Goal: Communication & Community: Share content

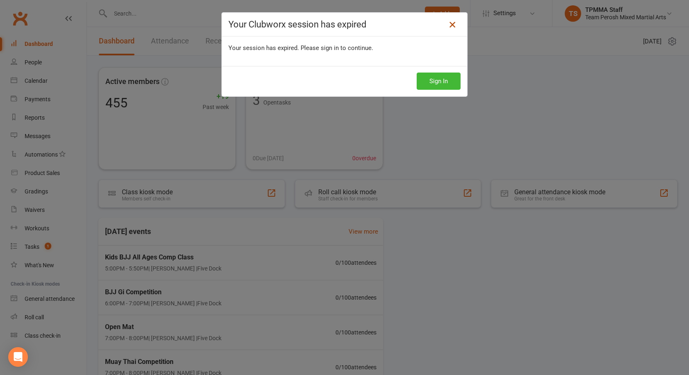
click at [450, 27] on icon at bounding box center [452, 25] width 10 height 10
click at [451, 25] on icon at bounding box center [452, 25] width 10 height 10
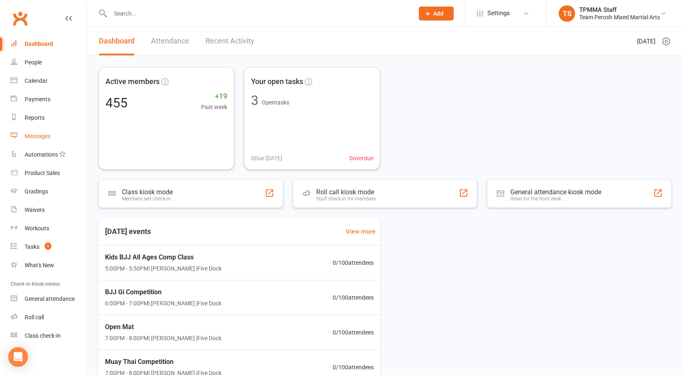
click at [32, 134] on div "Messages" at bounding box center [38, 136] width 26 height 7
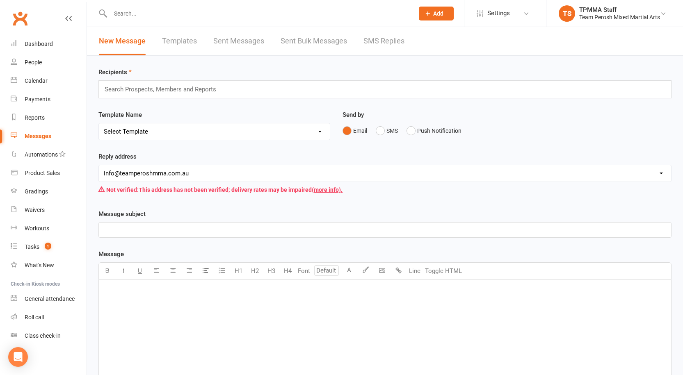
click at [372, 41] on link "SMS Replies" at bounding box center [383, 41] width 41 height 28
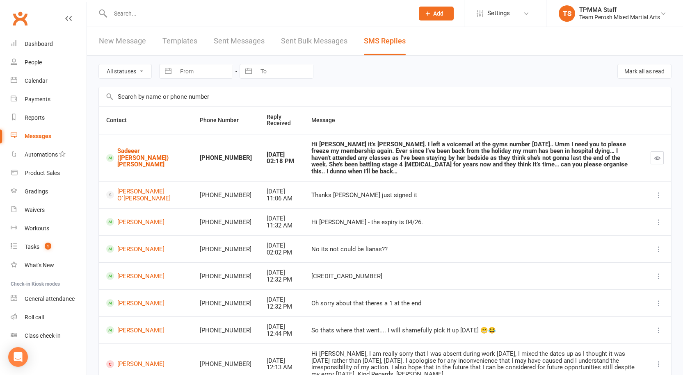
click at [248, 41] on link "Sent Messages" at bounding box center [239, 41] width 51 height 28
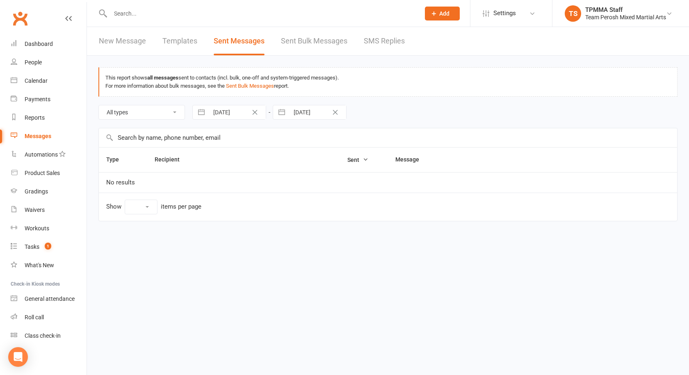
select select "100"
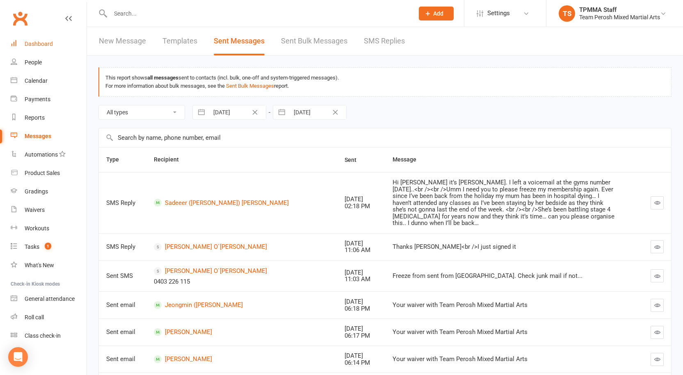
click at [39, 45] on div "Dashboard" at bounding box center [39, 44] width 28 height 7
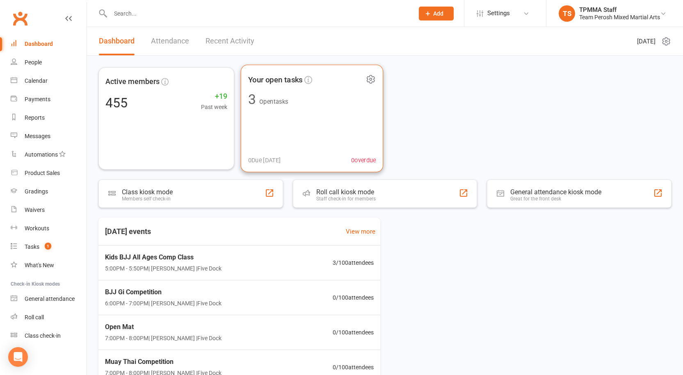
click at [265, 82] on span "Your open tasks" at bounding box center [275, 79] width 55 height 12
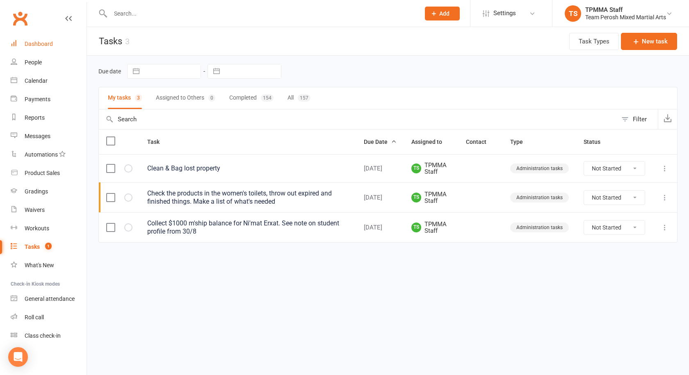
click at [37, 44] on div "Dashboard" at bounding box center [39, 44] width 28 height 7
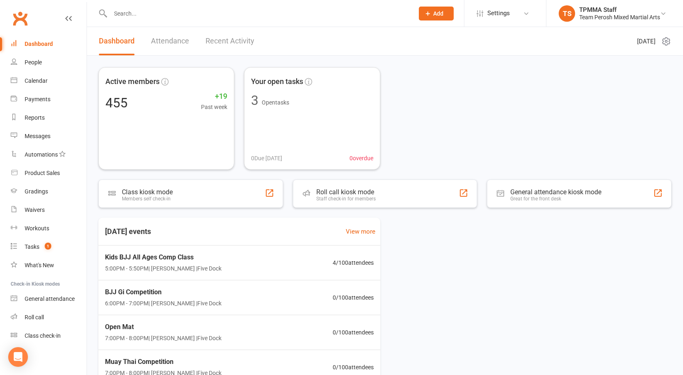
click at [164, 14] on input "text" at bounding box center [258, 13] width 300 height 11
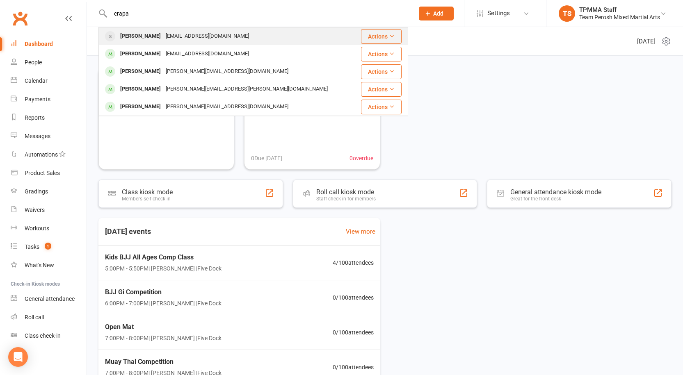
type input "crapa"
click at [169, 36] on div "phillipcraparotta@hotmail.com" at bounding box center [207, 36] width 88 height 12
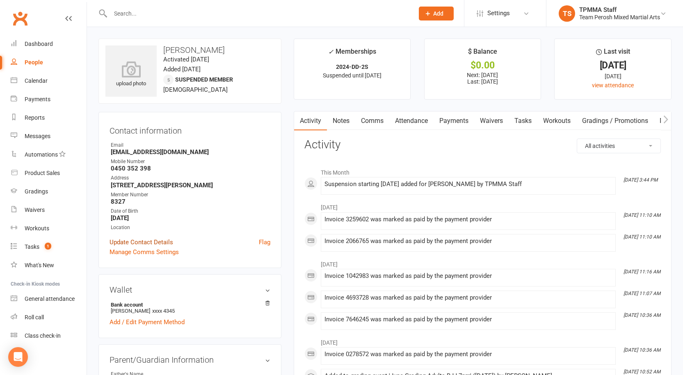
click at [153, 242] on link "Update Contact Details" at bounding box center [141, 242] width 64 height 10
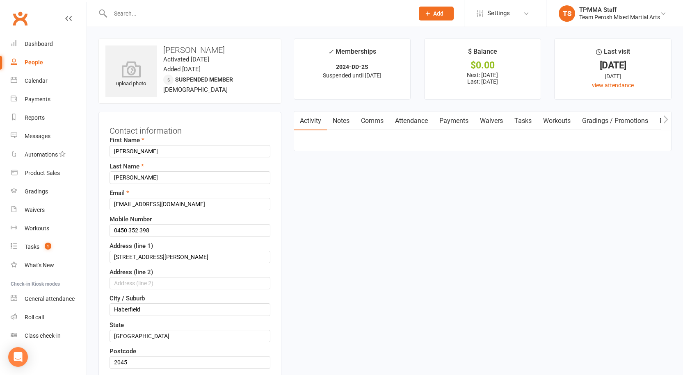
scroll to position [39, 0]
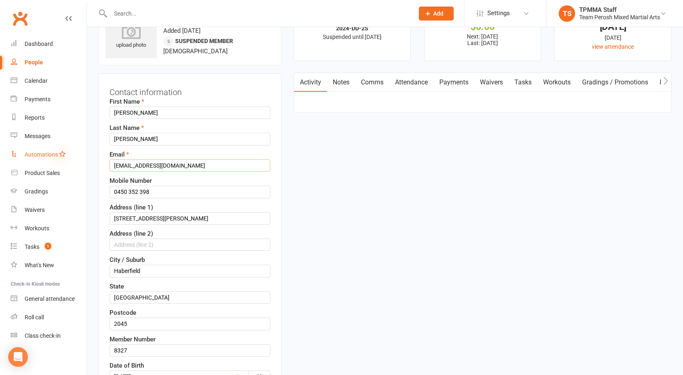
drag, startPoint x: 197, startPoint y: 166, endPoint x: 62, endPoint y: 156, distance: 135.7
paste input "g"
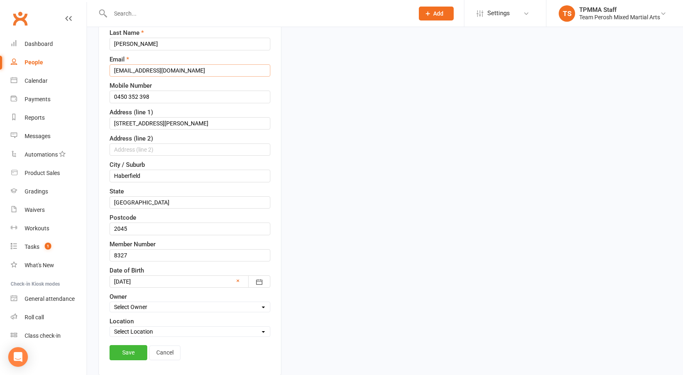
scroll to position [244, 0]
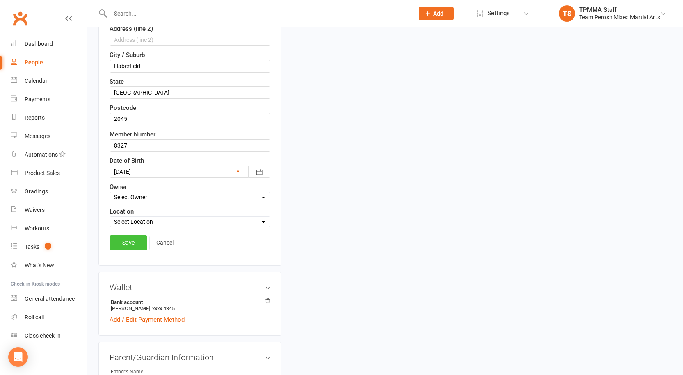
type input "phillipcraparotta@gmail.com"
click at [135, 243] on link "Save" at bounding box center [128, 242] width 38 height 15
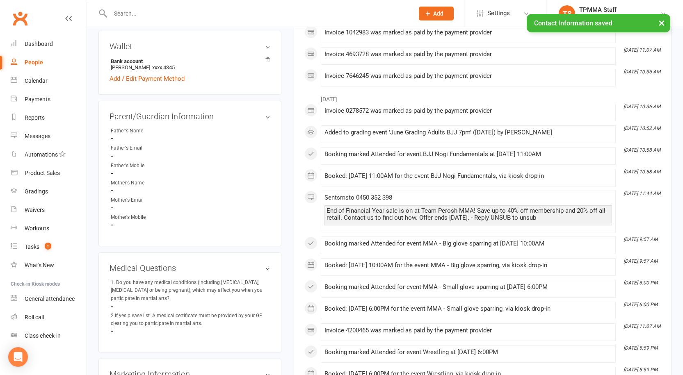
scroll to position [0, 0]
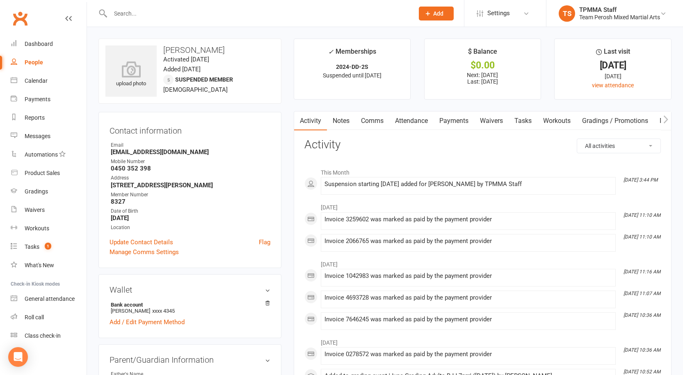
click at [152, 6] on div at bounding box center [253, 13] width 310 height 27
click at [173, 11] on input "text" at bounding box center [258, 13] width 300 height 11
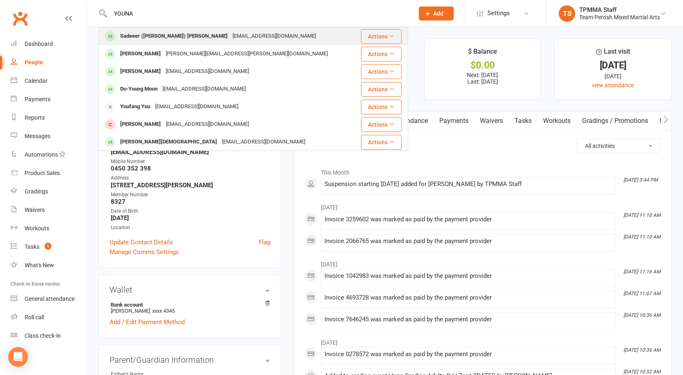
type input "YOUNA"
click at [170, 34] on div "Sadeeer (Sid) Younan" at bounding box center [174, 36] width 112 height 12
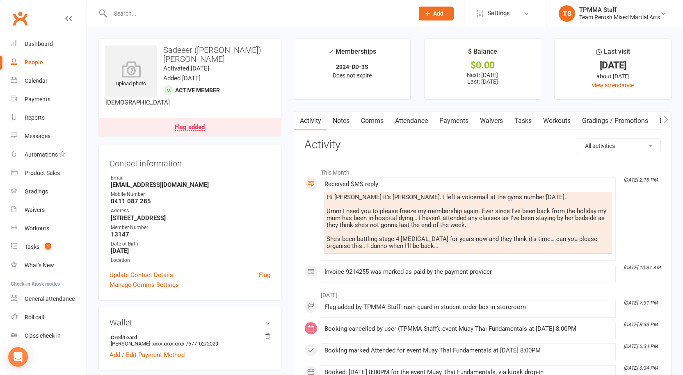
click at [182, 13] on input "text" at bounding box center [258, 13] width 300 height 11
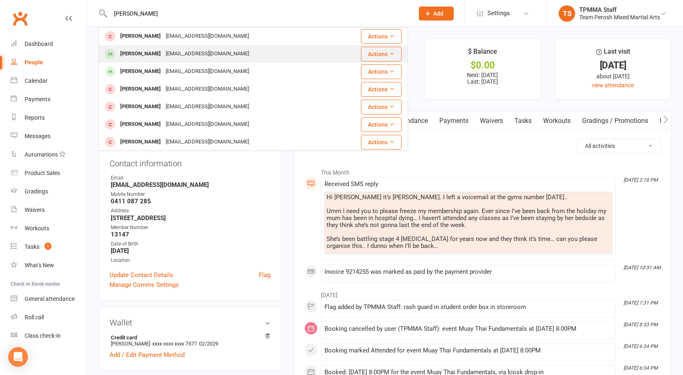
type input "ROBERTS"
click at [172, 50] on div "Vonroberts01@gmail.com" at bounding box center [207, 54] width 88 height 12
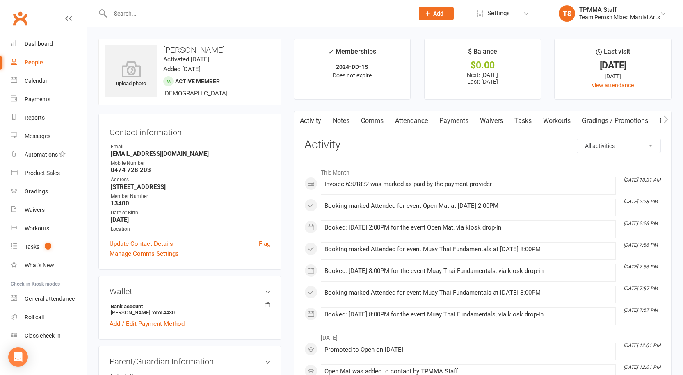
click at [458, 122] on link "Payments" at bounding box center [453, 121] width 41 height 19
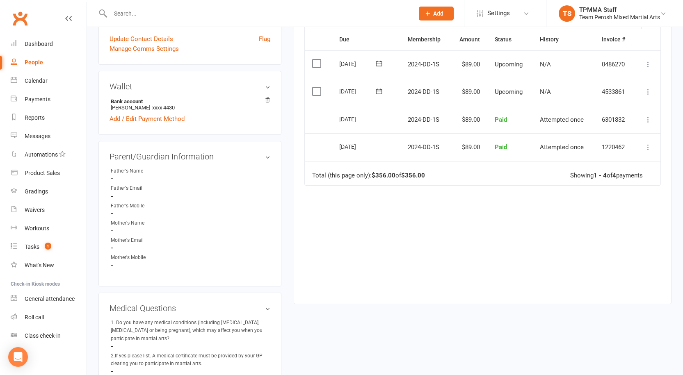
scroll to position [82, 0]
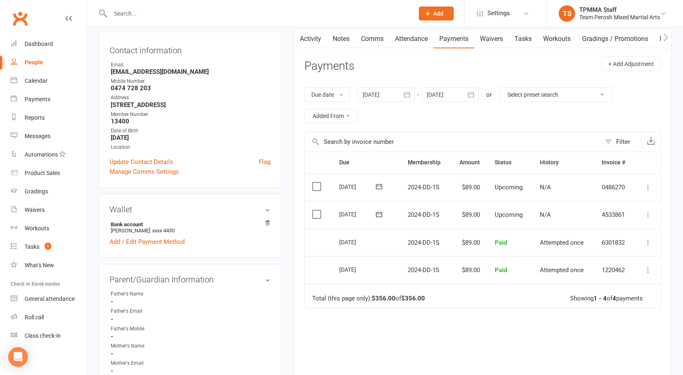
click at [410, 96] on icon "button" at bounding box center [407, 95] width 8 height 8
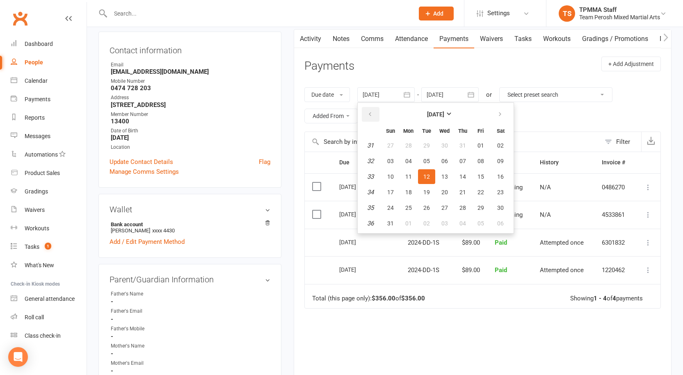
click at [373, 112] on icon "button" at bounding box center [370, 114] width 6 height 7
click at [394, 145] on span "01" at bounding box center [390, 145] width 7 height 7
type input "01 Jun 2025"
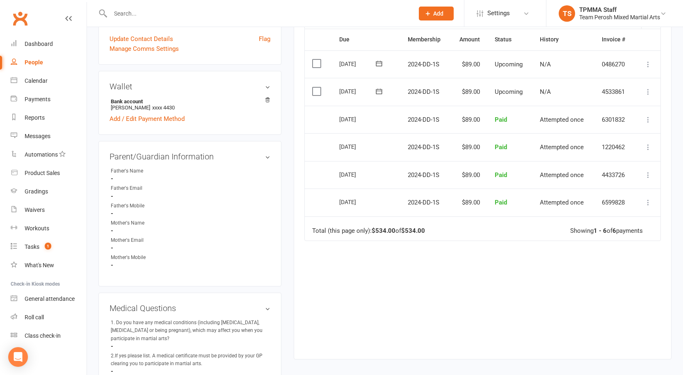
scroll to position [0, 0]
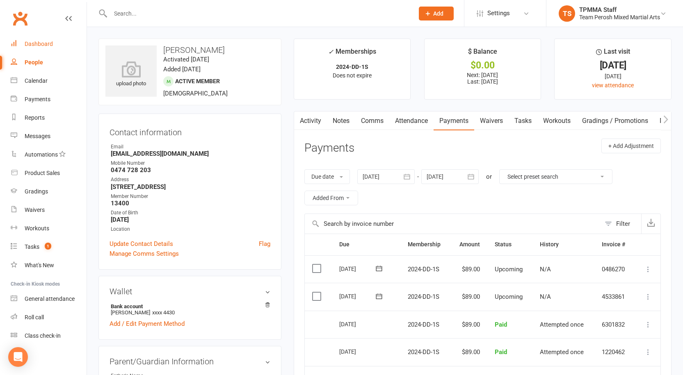
click at [42, 46] on div "Dashboard" at bounding box center [39, 44] width 28 height 7
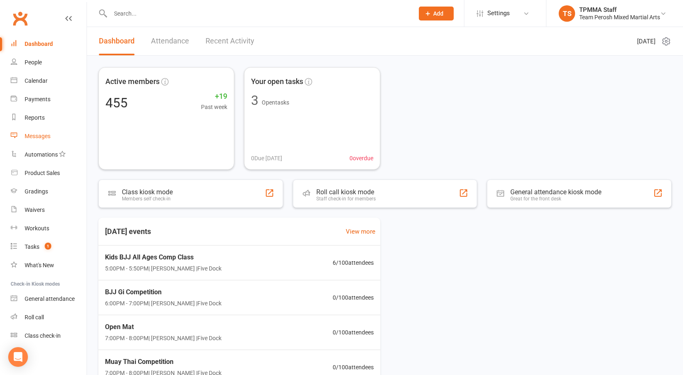
click at [42, 134] on div "Messages" at bounding box center [38, 136] width 26 height 7
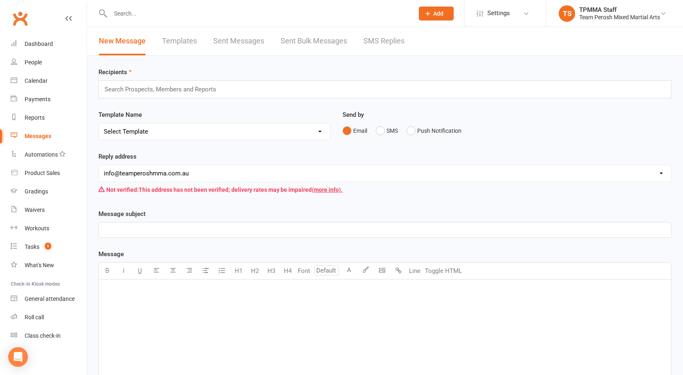
click at [374, 40] on link "SMS Replies" at bounding box center [383, 41] width 41 height 28
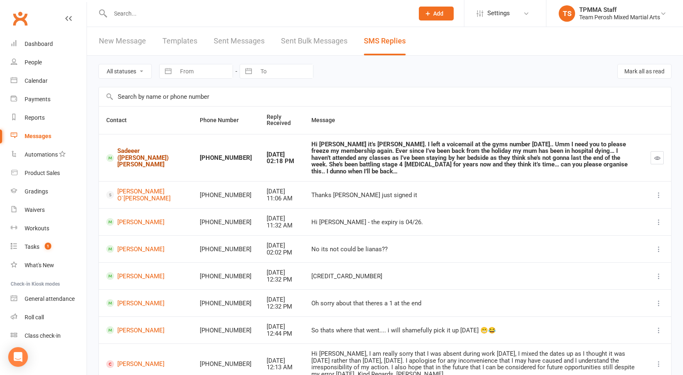
click at [125, 155] on link "Sadeeer (Sid) Younan" at bounding box center [145, 158] width 79 height 21
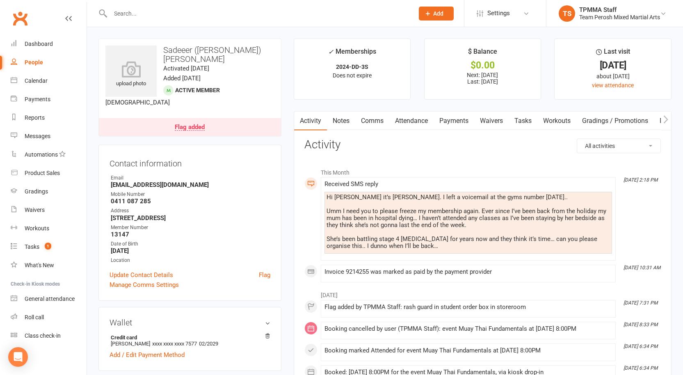
click at [453, 122] on link "Payments" at bounding box center [453, 121] width 41 height 19
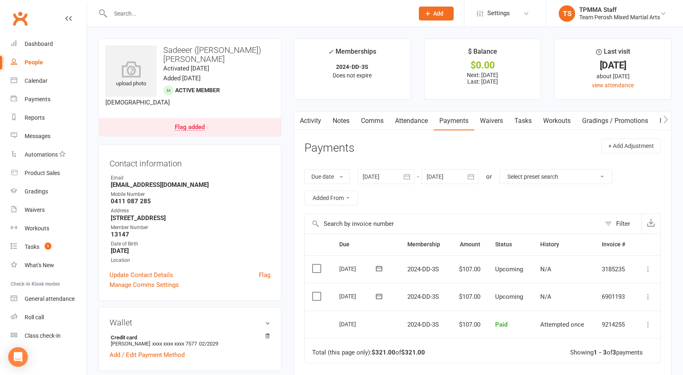
click at [476, 177] on button "button" at bounding box center [471, 176] width 15 height 15
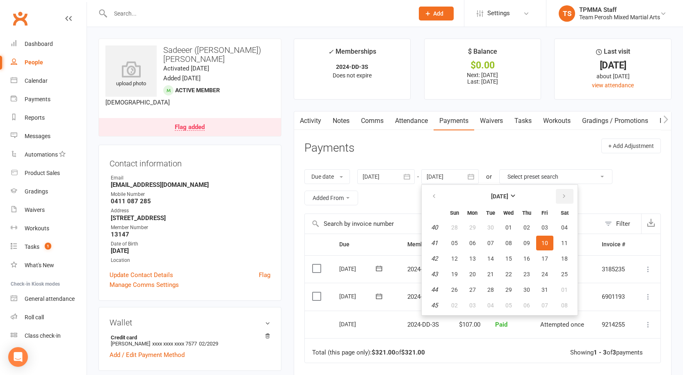
click at [568, 196] on button "button" at bounding box center [565, 196] width 18 height 15
click at [436, 307] on em "2" at bounding box center [434, 305] width 3 height 7
click at [436, 304] on em "2" at bounding box center [434, 305] width 3 height 7
click at [504, 290] on button "31" at bounding box center [508, 290] width 17 height 15
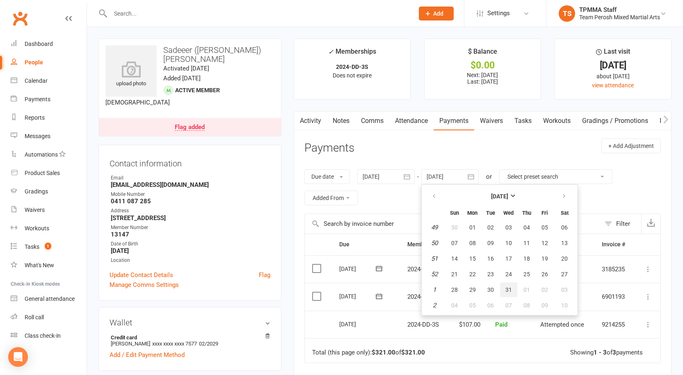
type input "31 Dec 2025"
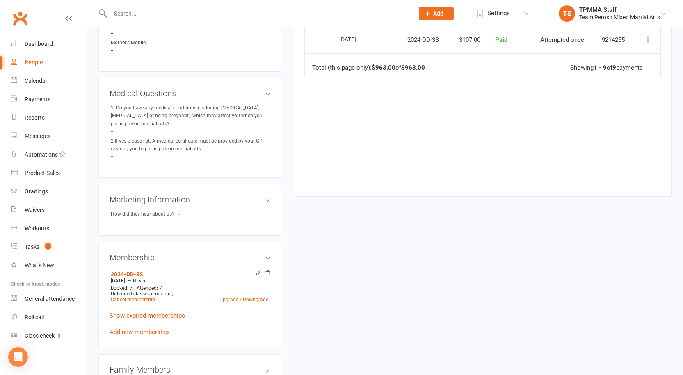
scroll to position [574, 0]
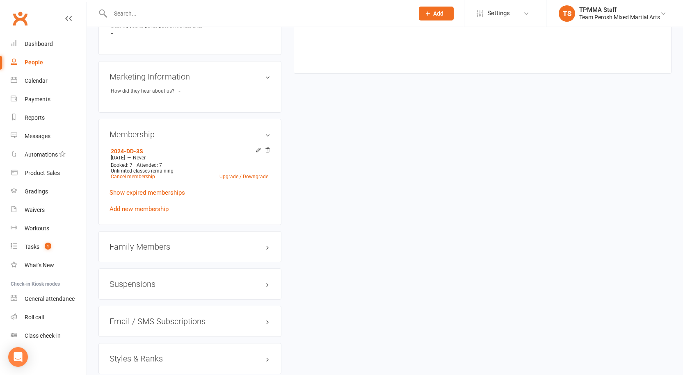
click at [141, 280] on h3 "Suspensions" at bounding box center [189, 284] width 161 height 9
click at [144, 312] on link "Add new suspension" at bounding box center [137, 315] width 57 height 7
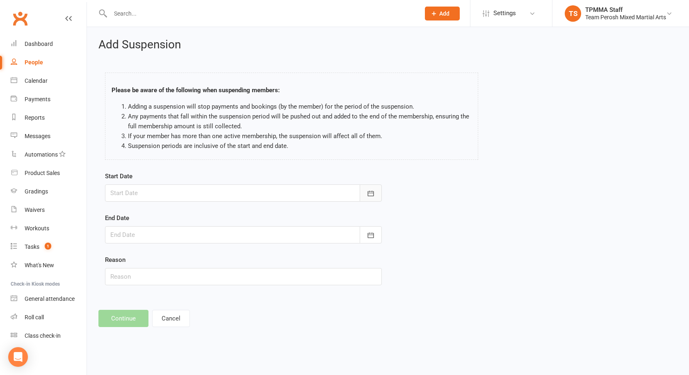
click at [367, 194] on button "button" at bounding box center [371, 193] width 22 height 17
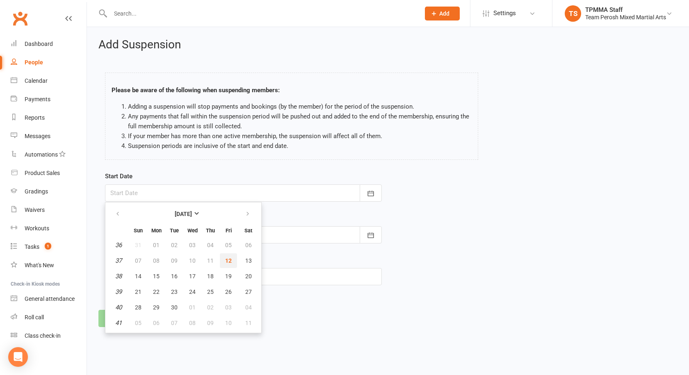
click at [228, 262] on span "12" at bounding box center [228, 260] width 7 height 7
type input "12 Sep 2025"
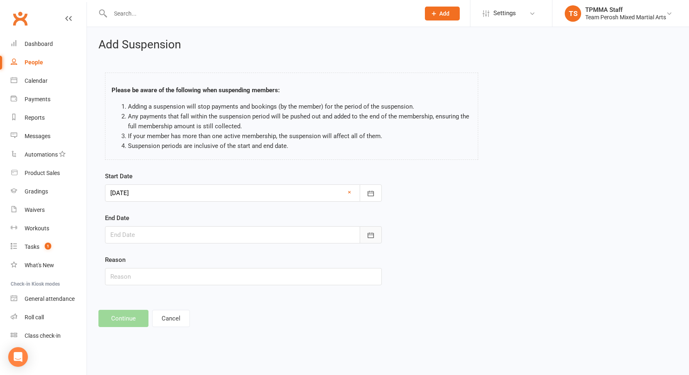
click at [373, 238] on icon "button" at bounding box center [371, 235] width 8 height 8
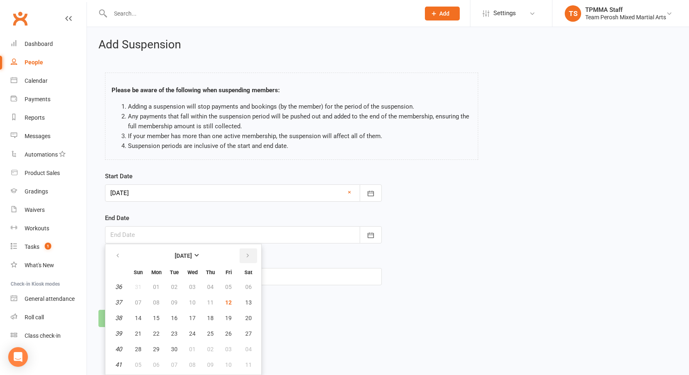
click at [249, 255] on icon "button" at bounding box center [248, 256] width 6 height 7
click at [247, 255] on icon "button" at bounding box center [248, 256] width 6 height 7
click at [230, 335] on span "26" at bounding box center [228, 333] width 7 height 7
type input "26 Dec 2025"
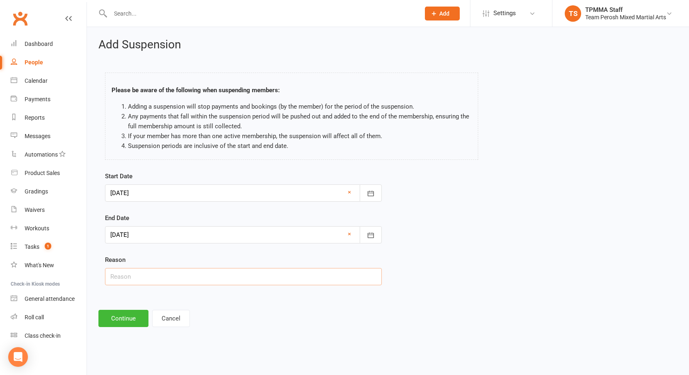
click at [135, 273] on input "text" at bounding box center [243, 276] width 277 height 17
type input "Other"
click at [118, 316] on button "Continue" at bounding box center [123, 318] width 50 height 17
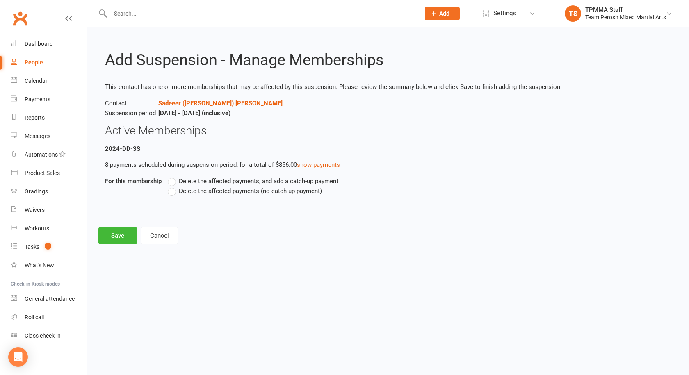
click at [175, 196] on div "Delete the affected payments, and add a catch-up payment Delete the affected pa…" at bounding box center [350, 191] width 377 height 31
click at [176, 192] on label "Delete the affected payments (no catch-up payment)" at bounding box center [245, 191] width 154 height 10
click at [173, 186] on input "Delete the affected payments (no catch-up payment)" at bounding box center [170, 186] width 5 height 0
click at [121, 240] on button "Save" at bounding box center [117, 235] width 39 height 17
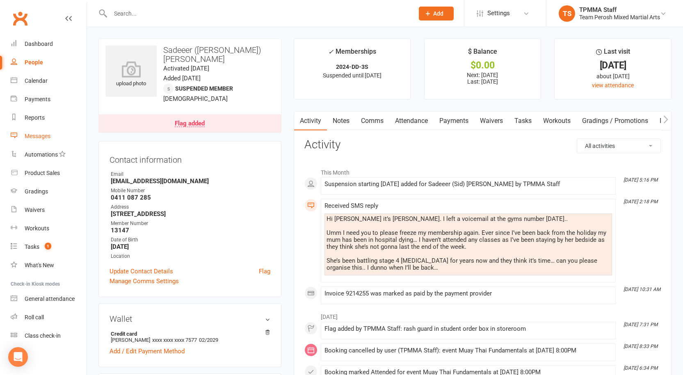
click at [32, 135] on div "Messages" at bounding box center [38, 136] width 26 height 7
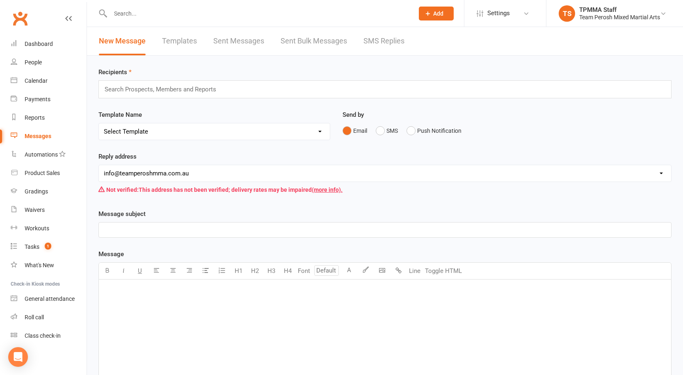
click at [246, 35] on link "Sent Messages" at bounding box center [238, 41] width 51 height 28
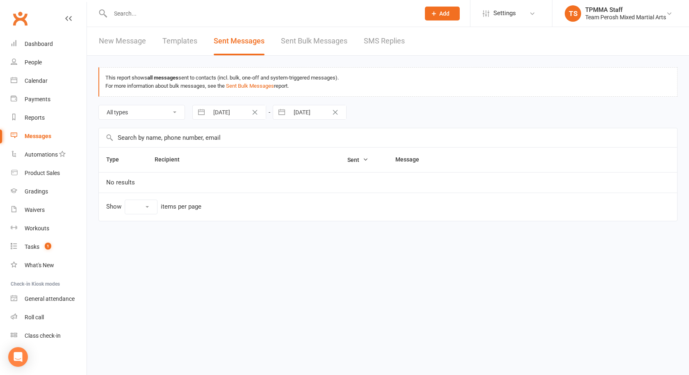
select select "100"
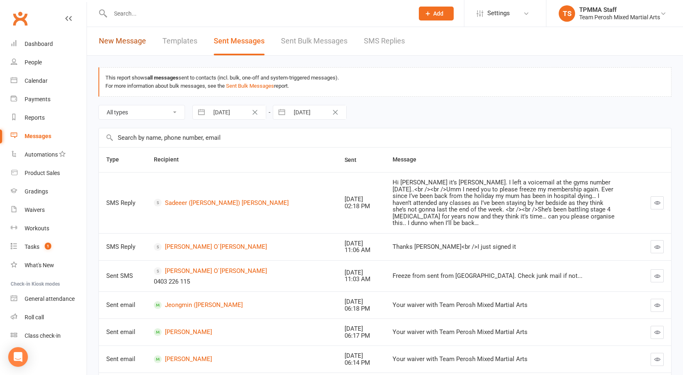
click at [124, 41] on link "New Message" at bounding box center [122, 41] width 47 height 28
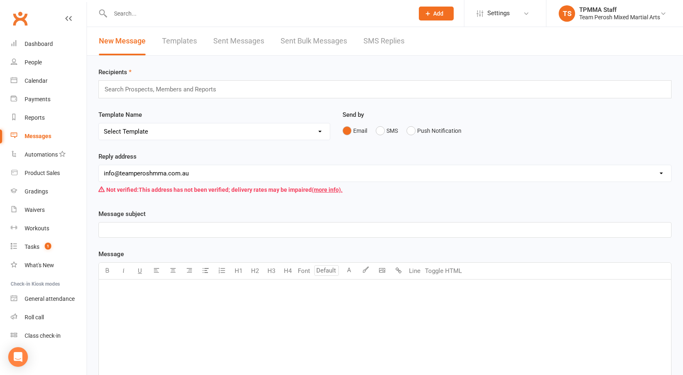
click at [160, 83] on div "Search Prospects, Members and Reports" at bounding box center [384, 89] width 573 height 18
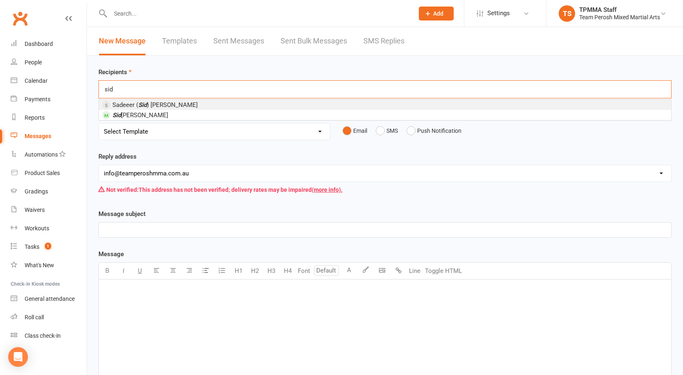
type input "sid"
click at [155, 105] on span "Sadeeer ( Sid ) Younan" at bounding box center [154, 104] width 85 height 7
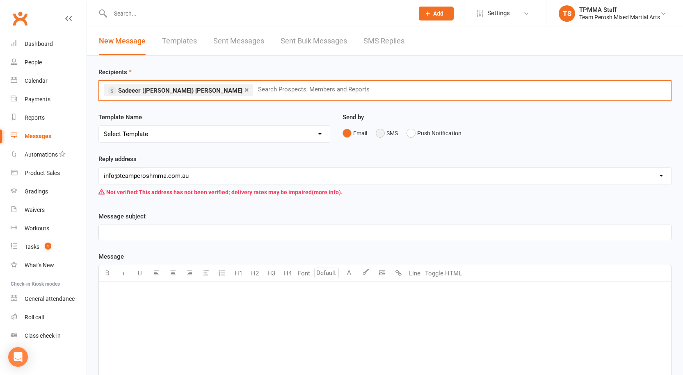
click at [382, 132] on button "SMS" at bounding box center [387, 133] width 22 height 16
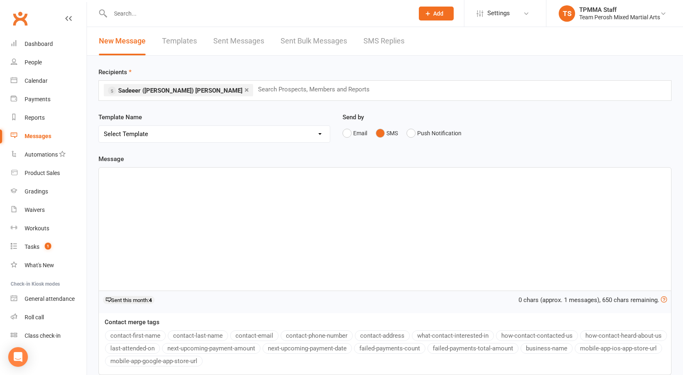
click at [122, 178] on p "﻿" at bounding box center [385, 175] width 562 height 10
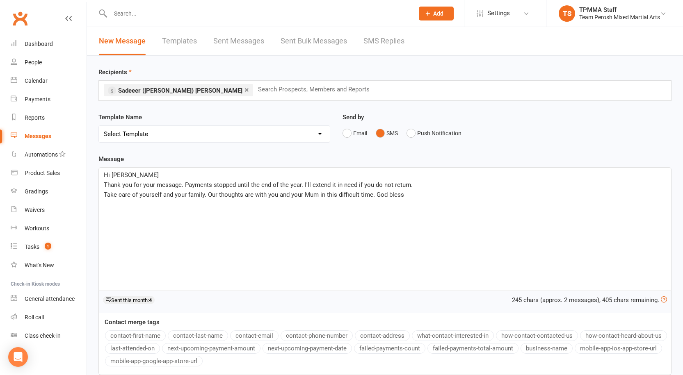
click at [412, 196] on p "Take care of yourself and your family. Our thoughts are with you and your Mum i…" at bounding box center [385, 195] width 562 height 10
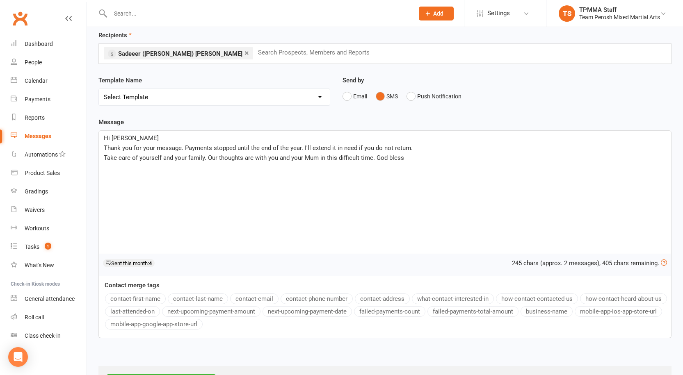
scroll to position [73, 0]
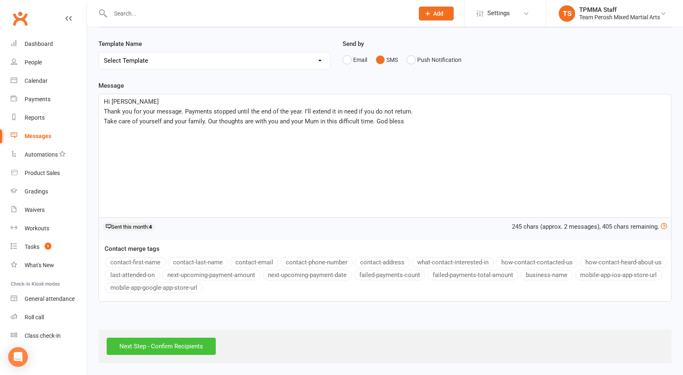
click at [148, 348] on input "Next Step - Confirm Recipients" at bounding box center [161, 346] width 109 height 17
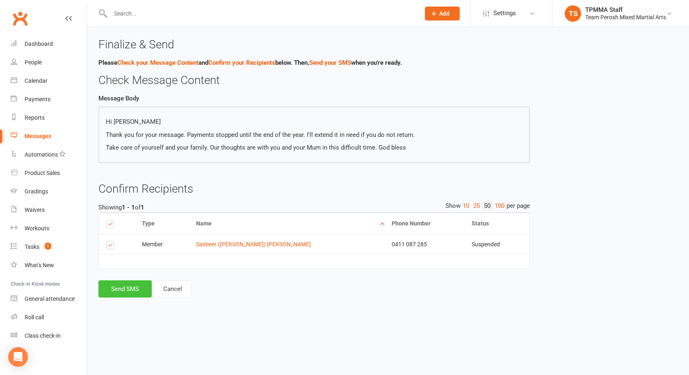
click at [129, 287] on button "Send SMS" at bounding box center [124, 288] width 53 height 17
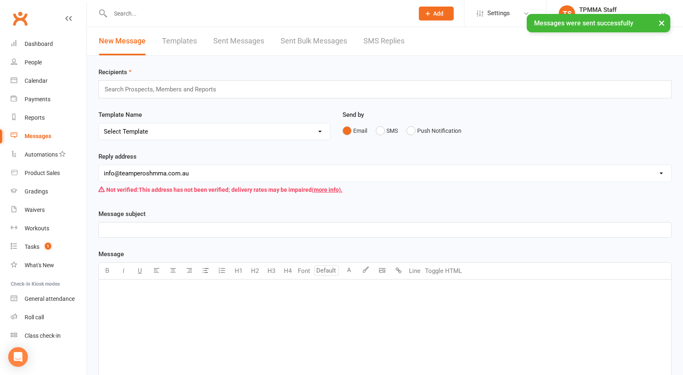
click at [378, 39] on link "SMS Replies" at bounding box center [383, 41] width 41 height 28
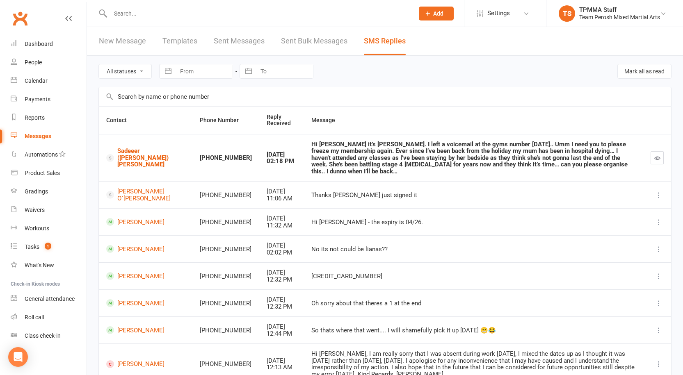
click at [647, 155] on td at bounding box center [657, 158] width 28 height 48
click at [648, 156] on td at bounding box center [657, 158] width 28 height 48
click at [658, 157] on icon "button" at bounding box center [657, 158] width 6 height 6
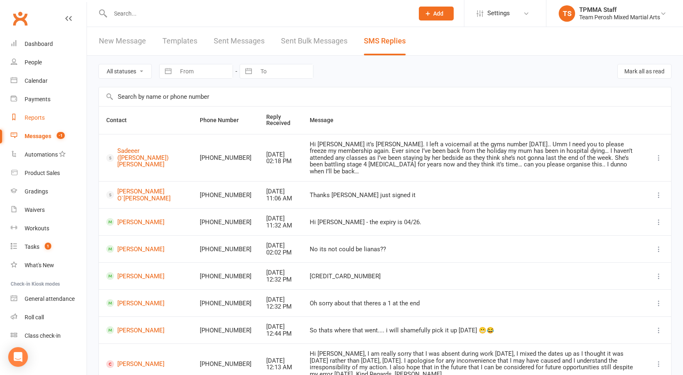
click at [42, 118] on div "Reports" at bounding box center [35, 117] width 20 height 7
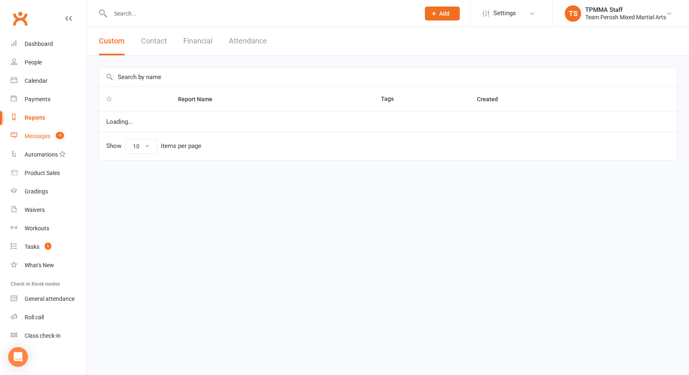
click at [38, 135] on div "Messages" at bounding box center [38, 136] width 26 height 7
select select "100"
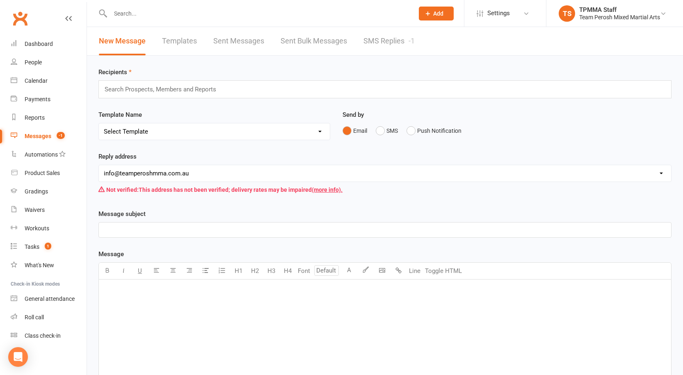
click at [303, 40] on link "Sent Bulk Messages" at bounding box center [313, 41] width 66 height 28
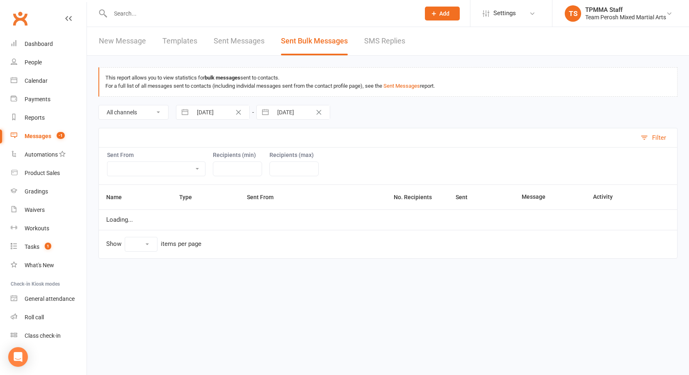
select select "10"
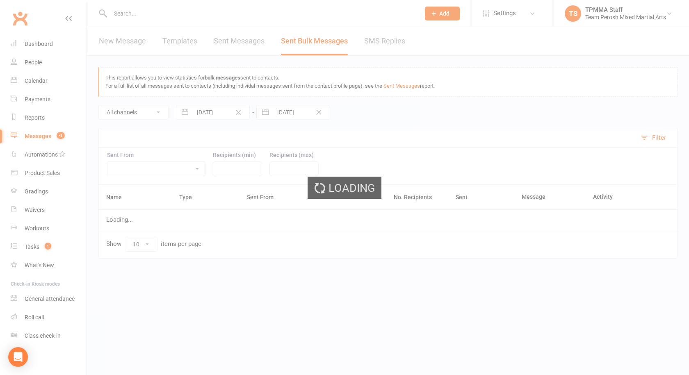
click at [227, 40] on div "Loading" at bounding box center [344, 187] width 689 height 375
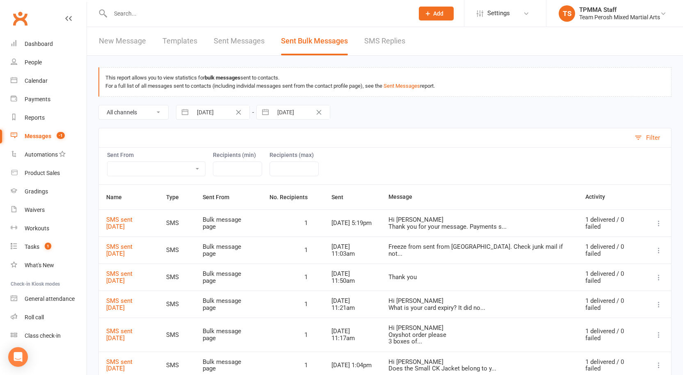
click at [227, 40] on link "Sent Messages" at bounding box center [239, 41] width 51 height 28
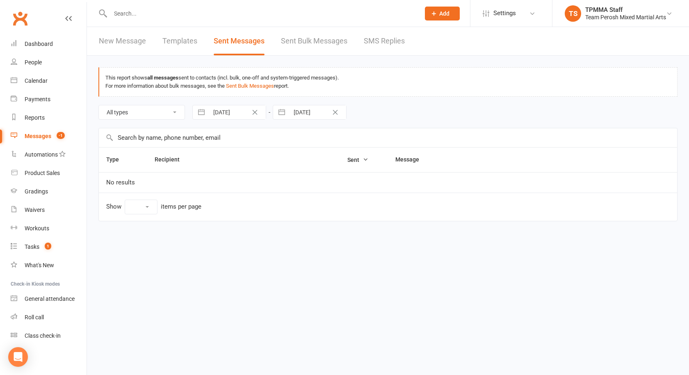
select select "100"
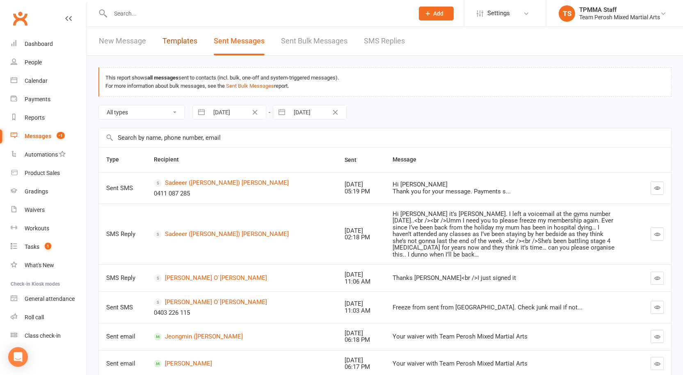
click at [194, 43] on link "Templates" at bounding box center [179, 41] width 35 height 28
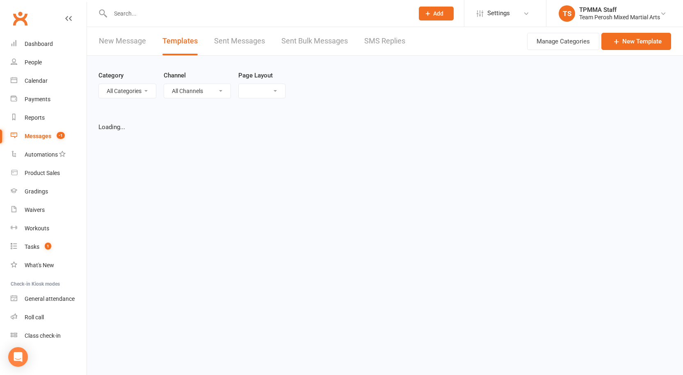
select select "grid"
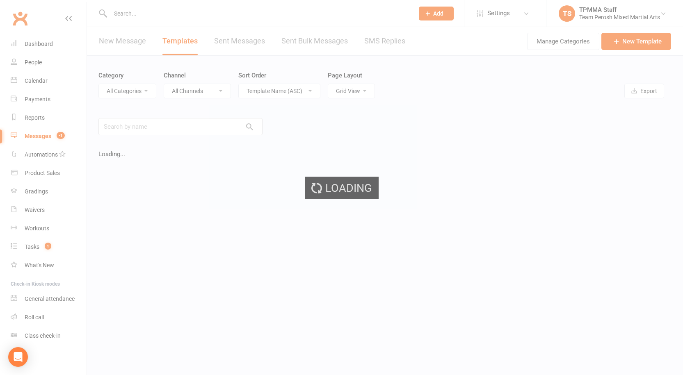
click at [123, 40] on ui-view "Prospect Member Non-attending contact Grading event Task Membership plan Bulk m…" at bounding box center [341, 227] width 683 height 450
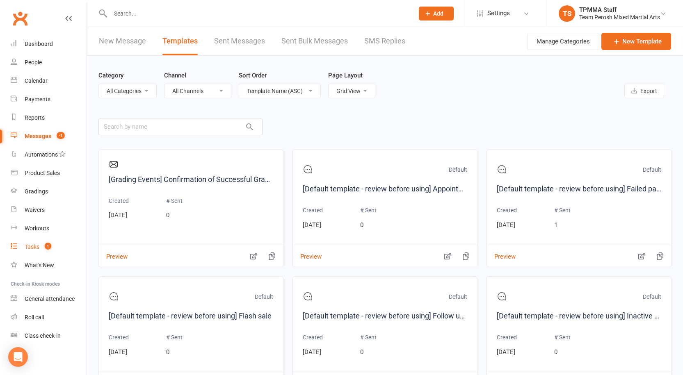
click at [37, 252] on link "Tasks 1" at bounding box center [49, 247] width 76 height 18
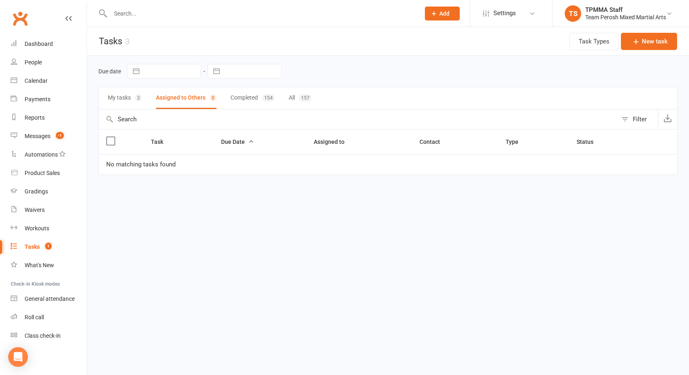
click at [117, 104] on button "My tasks 3" at bounding box center [125, 98] width 34 height 22
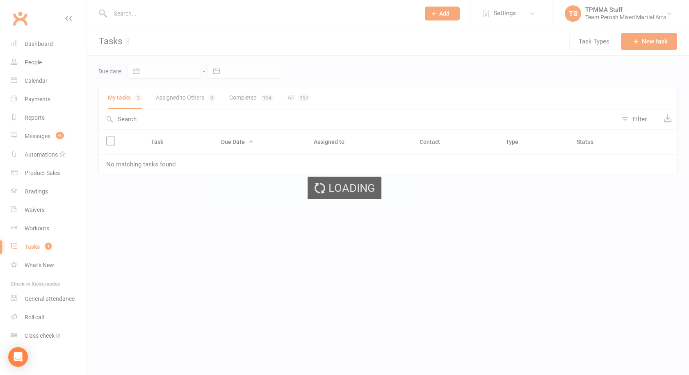
click at [121, 95] on div "Loading" at bounding box center [344, 187] width 689 height 375
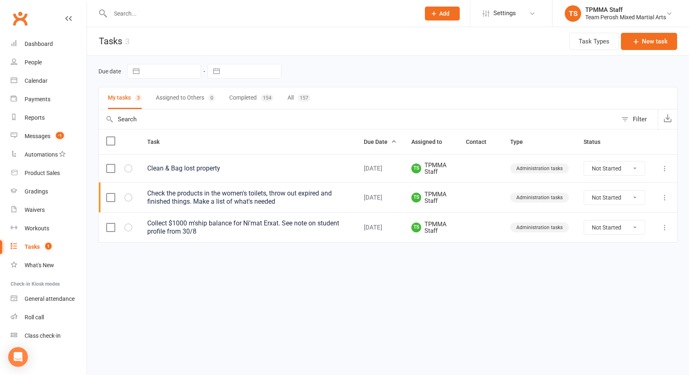
click at [158, 13] on input "text" at bounding box center [261, 13] width 306 height 11
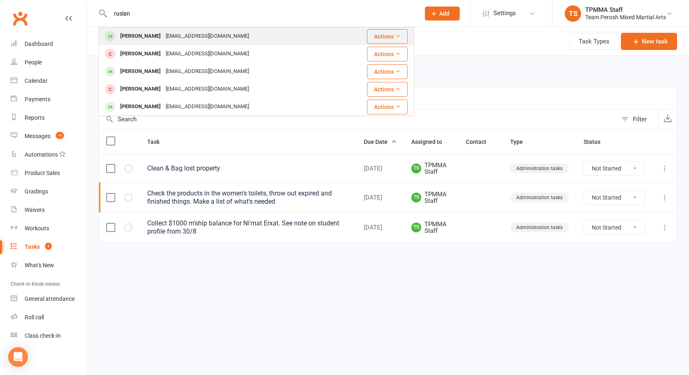
type input "ruslan"
click at [156, 37] on div "Ruslan Humbatov" at bounding box center [141, 36] width 46 height 12
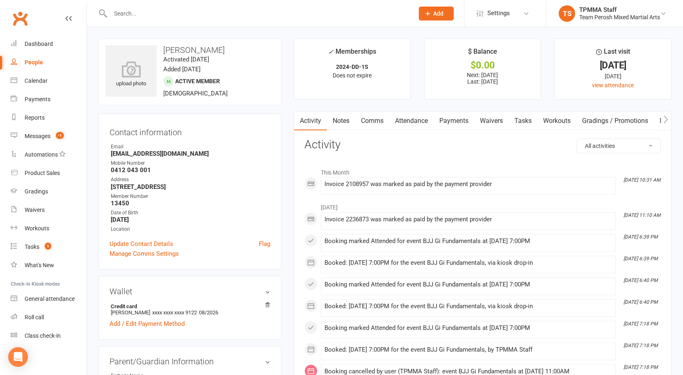
click at [451, 122] on link "Payments" at bounding box center [453, 121] width 41 height 19
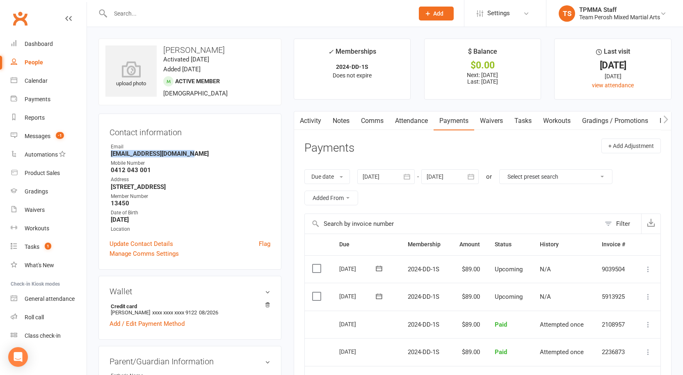
drag, startPoint x: 189, startPoint y: 156, endPoint x: 106, endPoint y: 155, distance: 82.8
click at [106, 155] on div "Contact information Owner Email Ruslan_elmanli@yahoo.com Mobile Number 0412 043…" at bounding box center [189, 192] width 183 height 156
copy strong "Ruslan_elmanli@yahoo.com"
click at [43, 50] on link "Dashboard" at bounding box center [49, 44] width 76 height 18
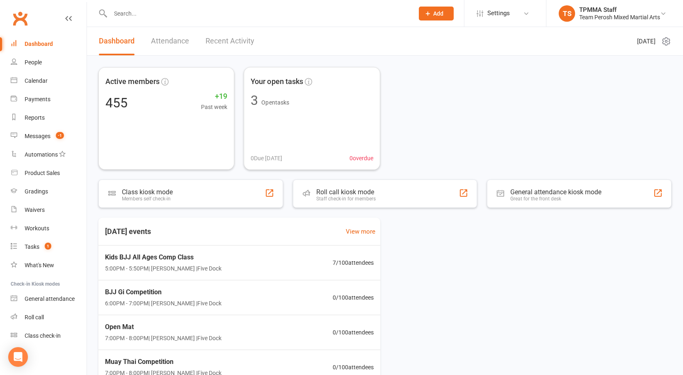
click at [410, 132] on div "Active members 455 +19 Past week Your open tasks 3 Open tasks 0 Due today 0 ove…" at bounding box center [384, 118] width 573 height 103
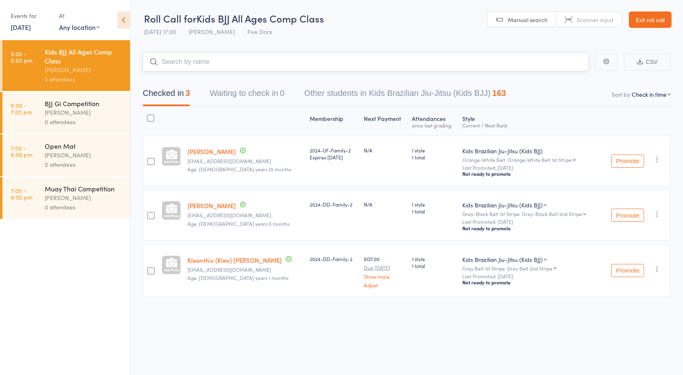
click at [195, 63] on input "search" at bounding box center [366, 61] width 446 height 19
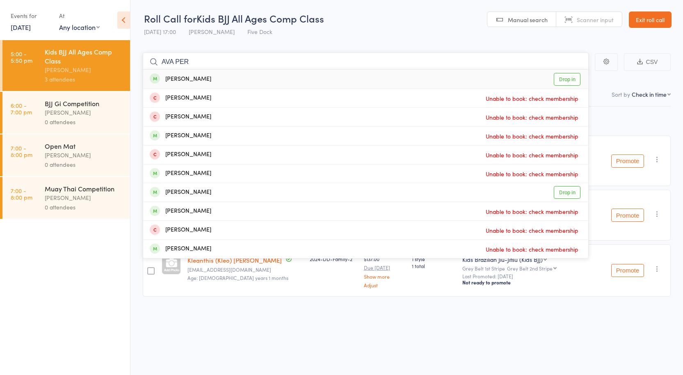
type input "AVA PER"
click at [562, 77] on link "Drop in" at bounding box center [567, 79] width 27 height 13
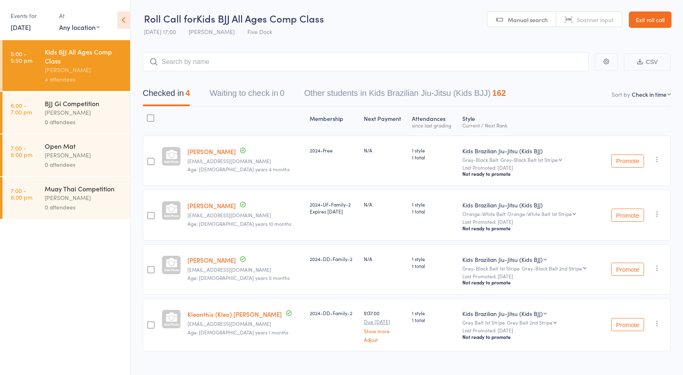
click at [65, 102] on div "BJJ Gi Competition" at bounding box center [84, 103] width 78 height 9
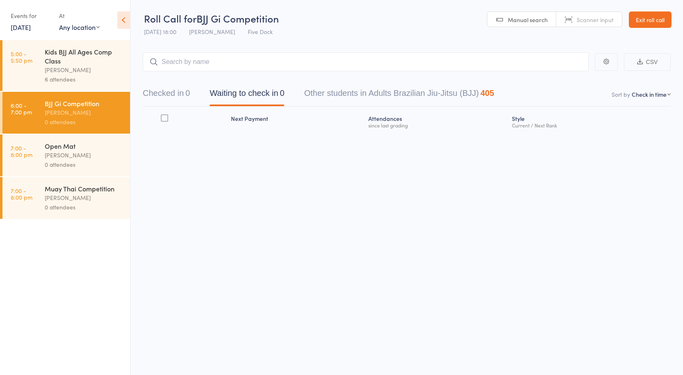
click at [70, 75] on div "6 attendees" at bounding box center [84, 79] width 78 height 9
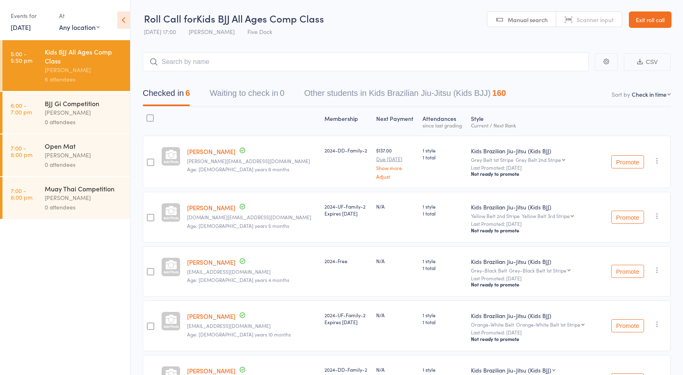
click at [654, 18] on link "Exit roll call" at bounding box center [650, 19] width 43 height 16
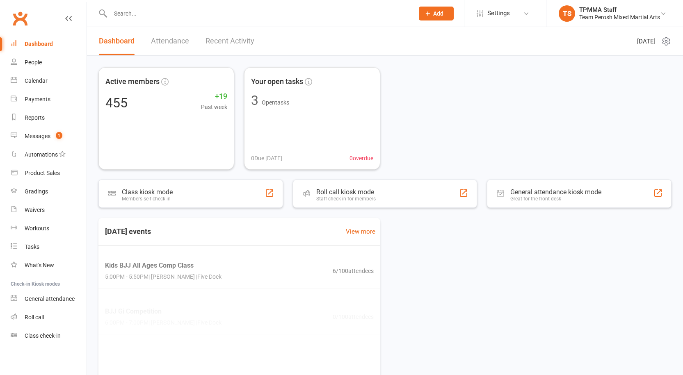
click at [178, 16] on input "text" at bounding box center [258, 13] width 300 height 11
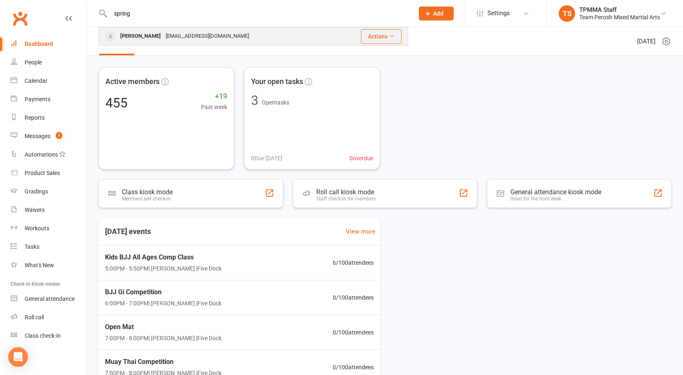
type input "spring"
click at [168, 39] on div "d.spring430@gmail.com" at bounding box center [207, 36] width 88 height 12
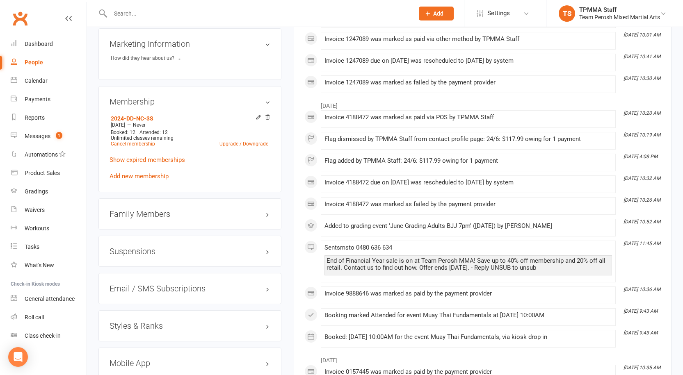
scroll to position [656, 0]
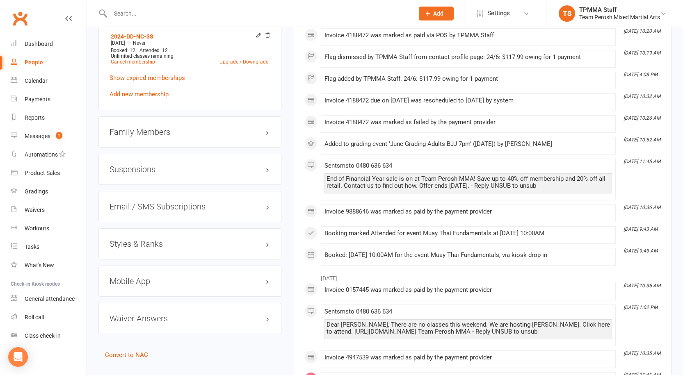
click at [137, 165] on h3 "Suspensions" at bounding box center [189, 169] width 161 height 9
click at [54, 41] on link "Dashboard" at bounding box center [49, 44] width 76 height 18
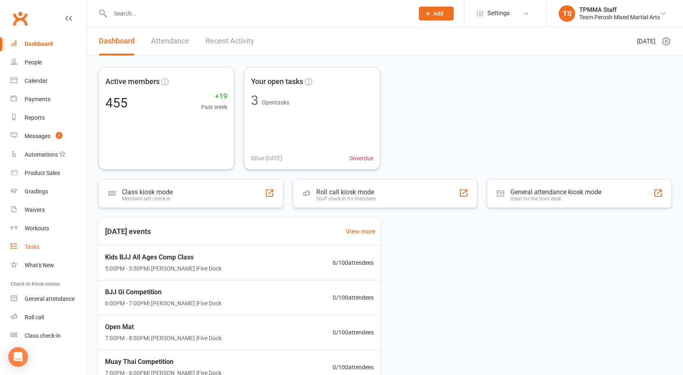
scroll to position [1, 0]
click at [34, 319] on div "Roll call" at bounding box center [34, 316] width 19 height 7
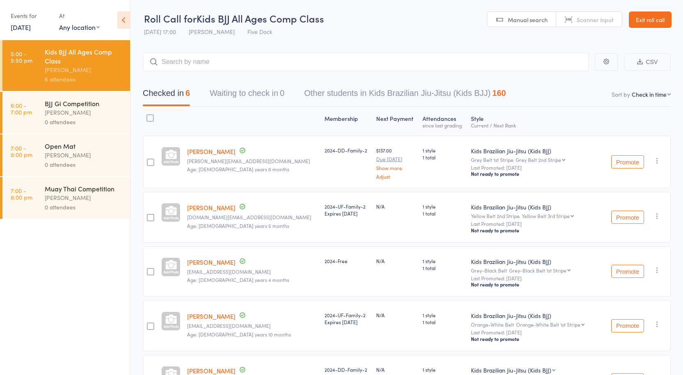
click at [75, 109] on div "[PERSON_NAME]" at bounding box center [84, 112] width 78 height 9
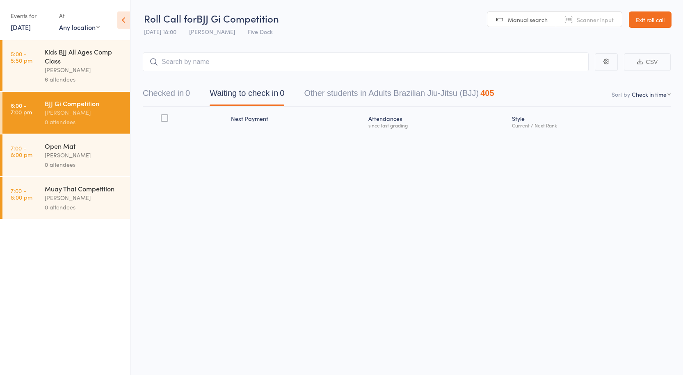
click at [67, 74] on div "Anthony Perosh" at bounding box center [84, 69] width 78 height 9
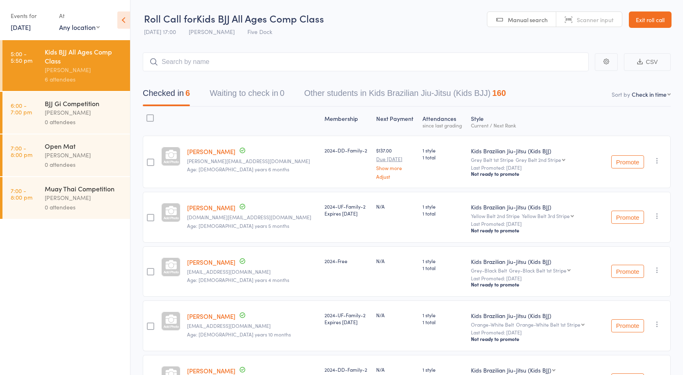
click at [513, 59] on input "search" at bounding box center [366, 61] width 446 height 19
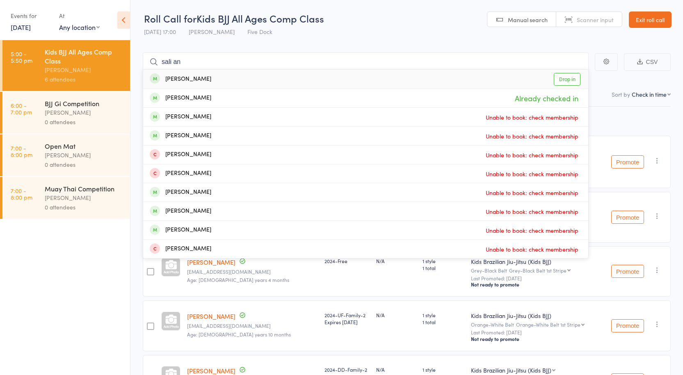
type input "sali an"
click at [564, 79] on link "Drop in" at bounding box center [567, 79] width 27 height 13
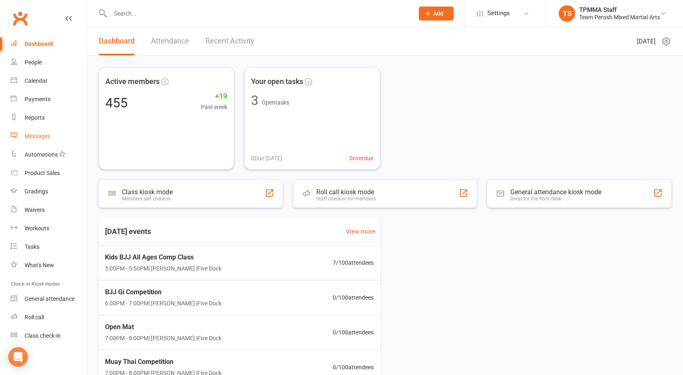
click at [39, 140] on link "Messages" at bounding box center [49, 136] width 76 height 18
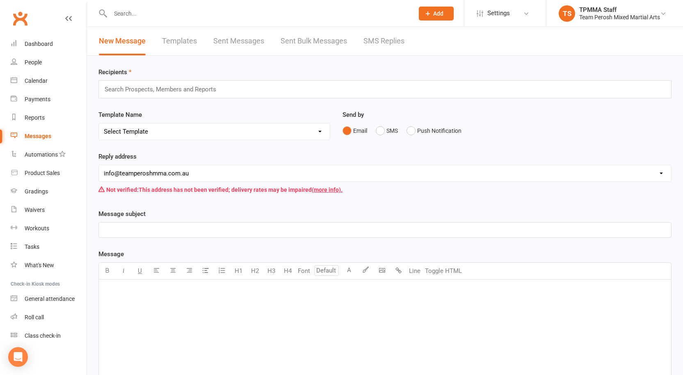
click at [376, 42] on link "SMS Replies" at bounding box center [383, 41] width 41 height 28
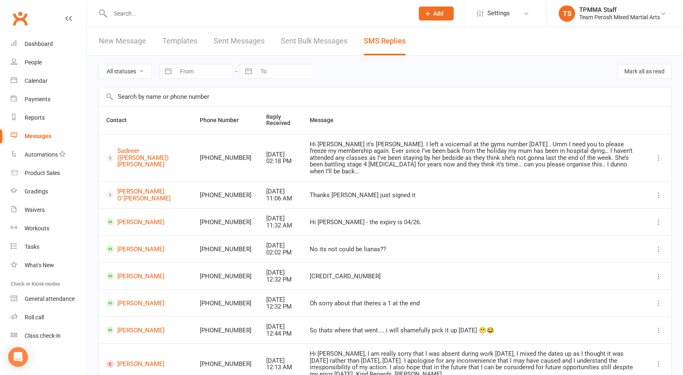
click at [244, 44] on link "Sent Messages" at bounding box center [239, 41] width 51 height 28
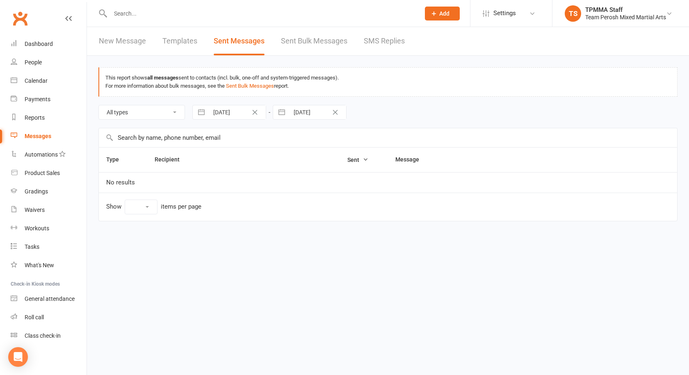
select select "100"
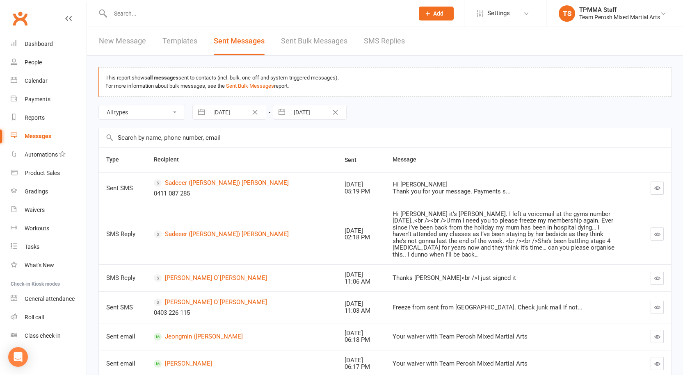
click at [500, 188] on div "Hi [PERSON_NAME] Thank you for your message. Payments s..." at bounding box center [503, 188] width 223 height 14
click at [422, 191] on div "Hi [PERSON_NAME] Thank you for your message. Payments s..." at bounding box center [503, 188] width 223 height 14
click at [399, 187] on div "Hi Sid Thank you for your message. Payments s..." at bounding box center [503, 188] width 223 height 14
click at [657, 189] on icon "button" at bounding box center [657, 188] width 6 height 6
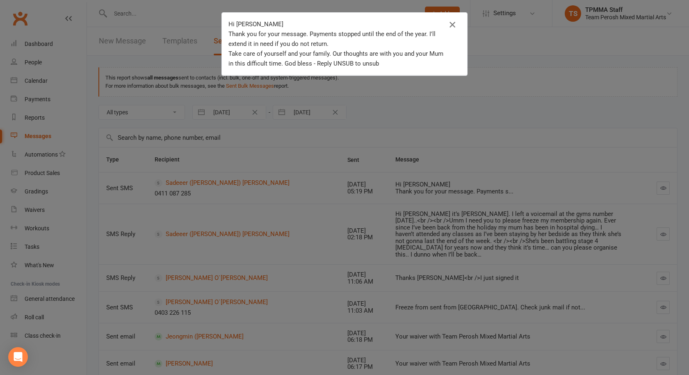
click at [452, 25] on icon "button" at bounding box center [452, 25] width 10 height 10
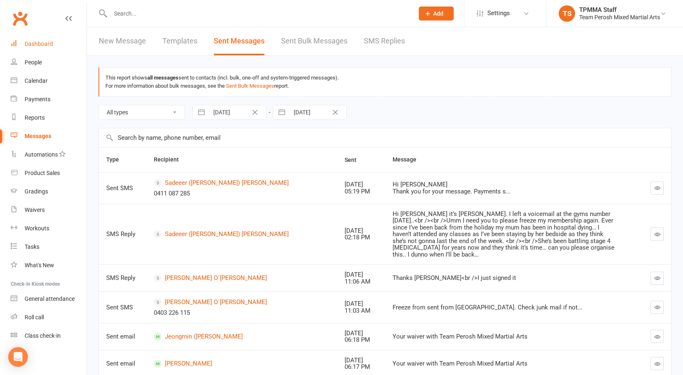
click at [31, 48] on link "Dashboard" at bounding box center [49, 44] width 76 height 18
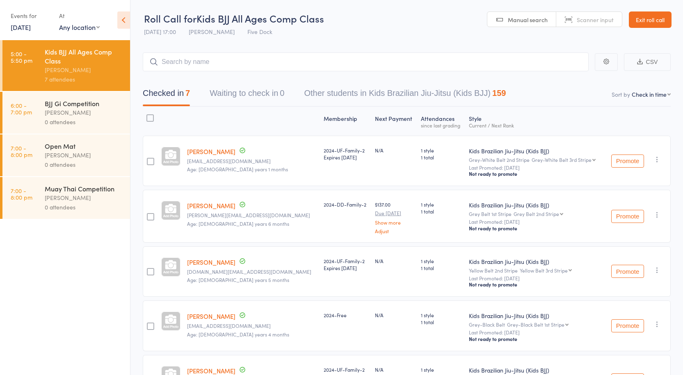
click at [65, 112] on div "[PERSON_NAME]" at bounding box center [84, 112] width 78 height 9
